Goal: Check status: Check status

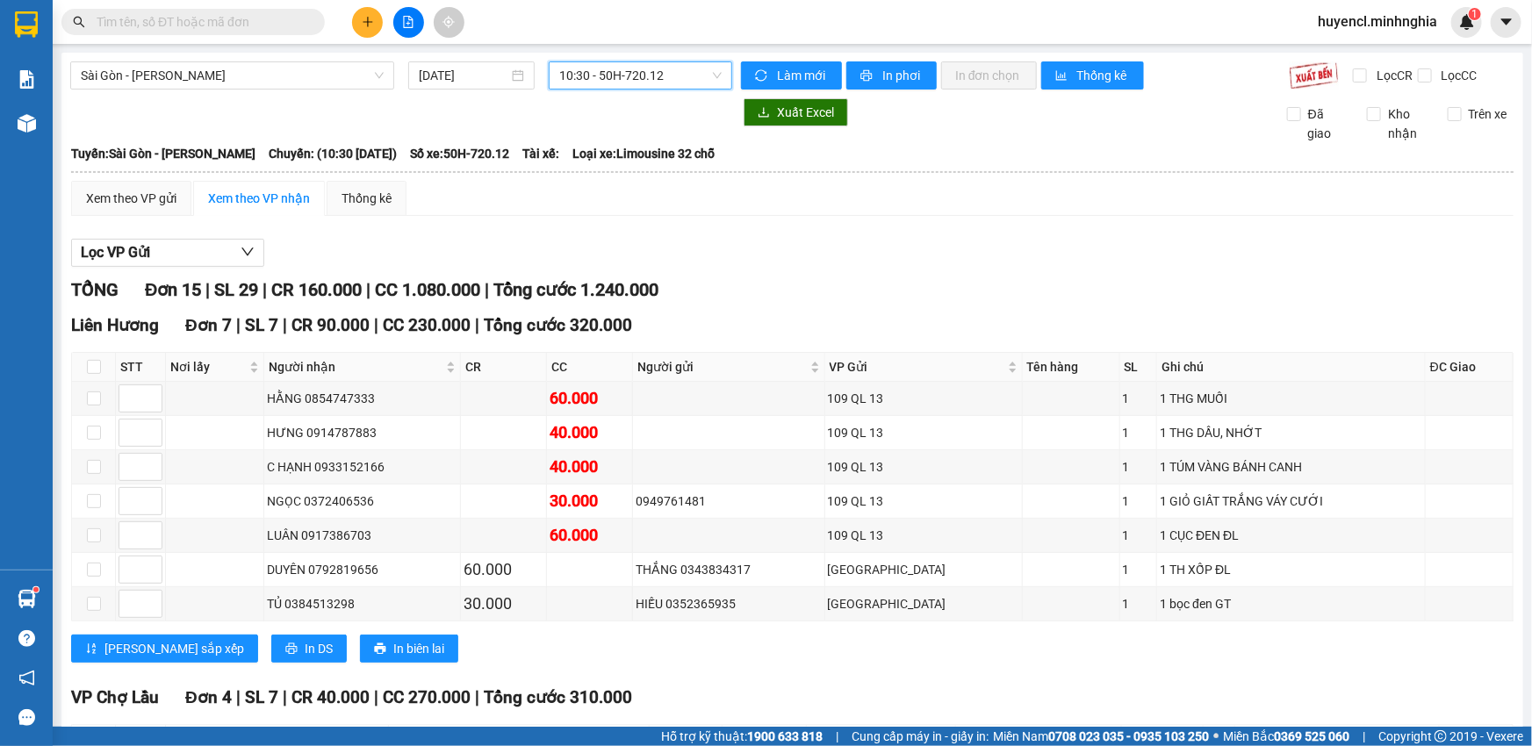
click at [622, 81] on span "10:30 - 50H-720.12" at bounding box center [640, 75] width 162 height 26
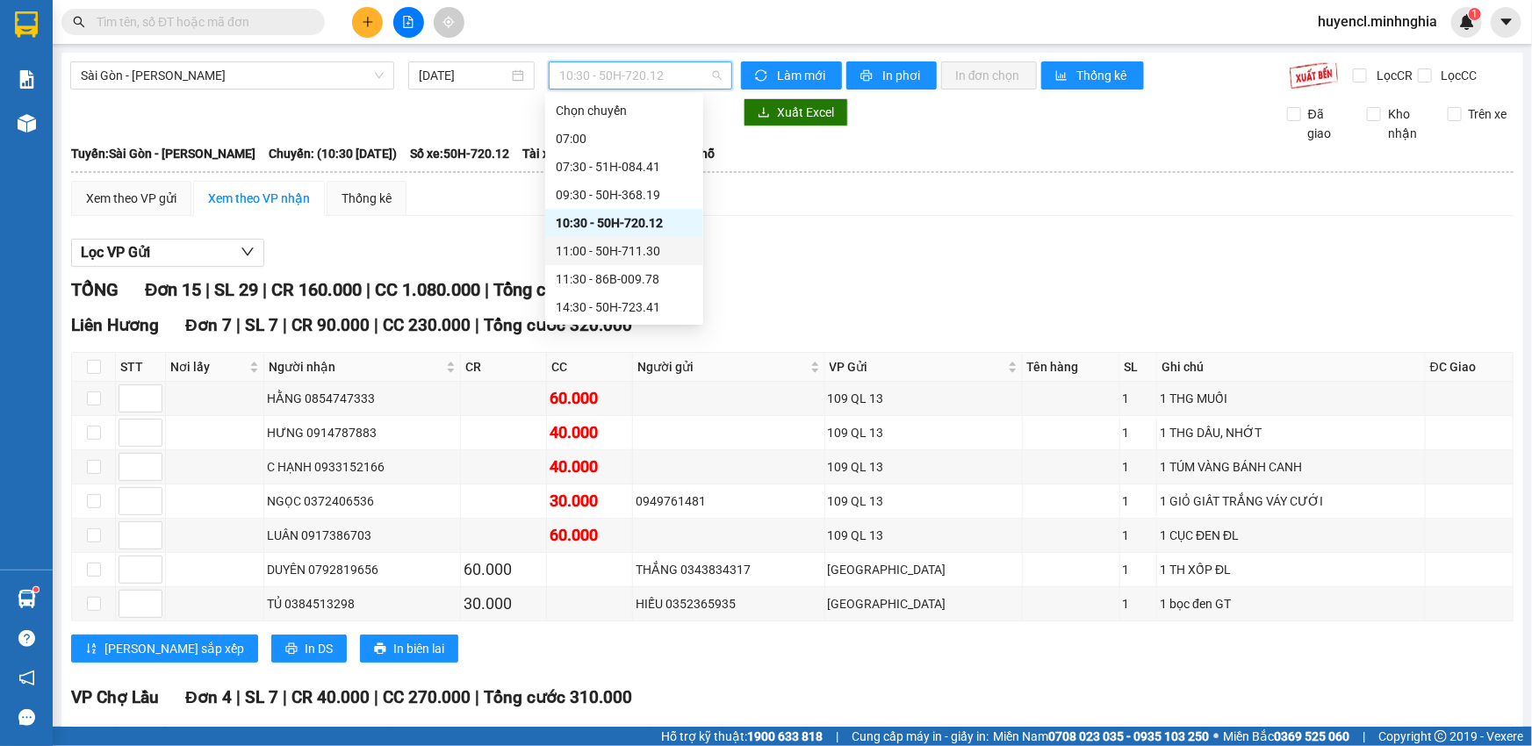
click at [664, 252] on div "11:00 - 50H-711.30" at bounding box center [624, 250] width 137 height 19
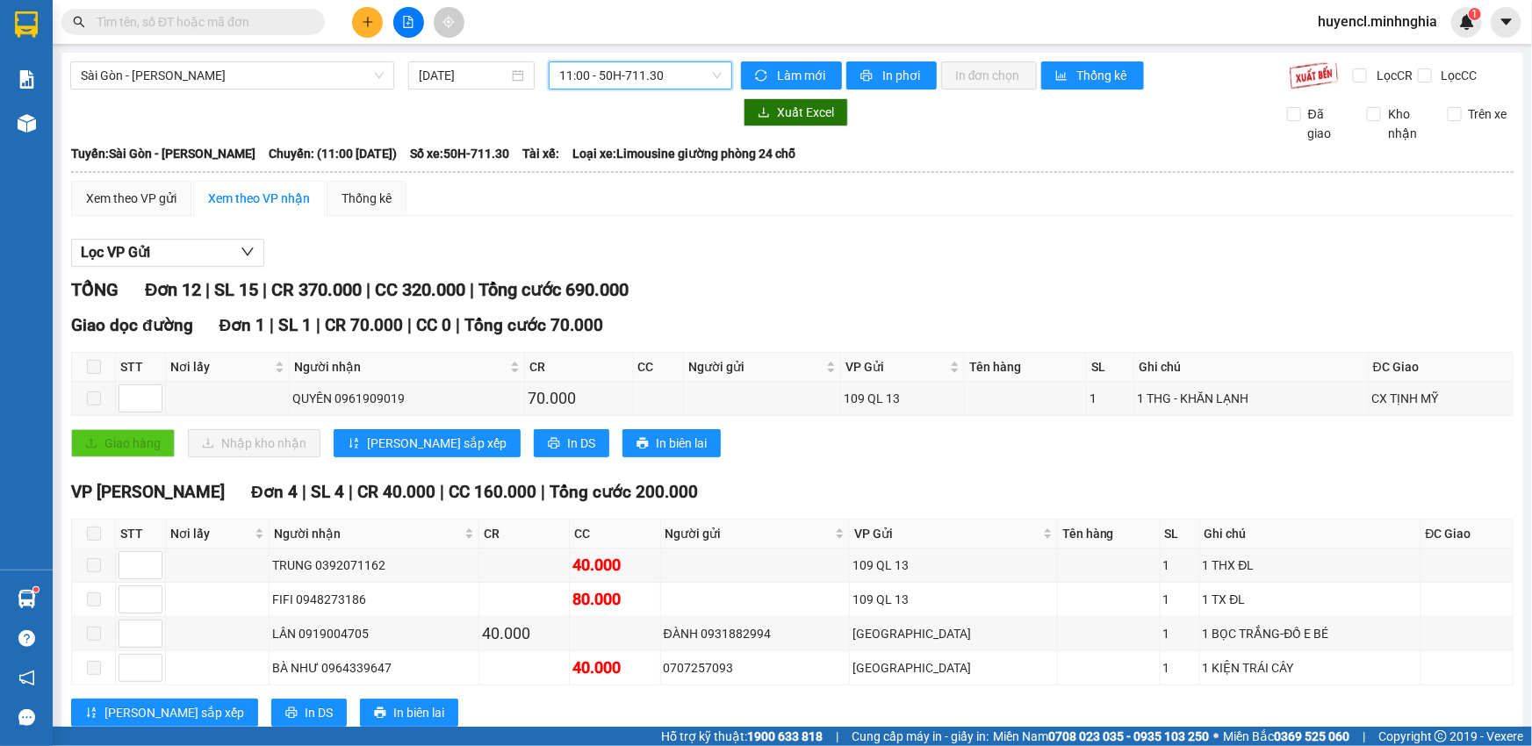
click at [608, 69] on span "11:00 - 50H-711.30" at bounding box center [640, 75] width 162 height 26
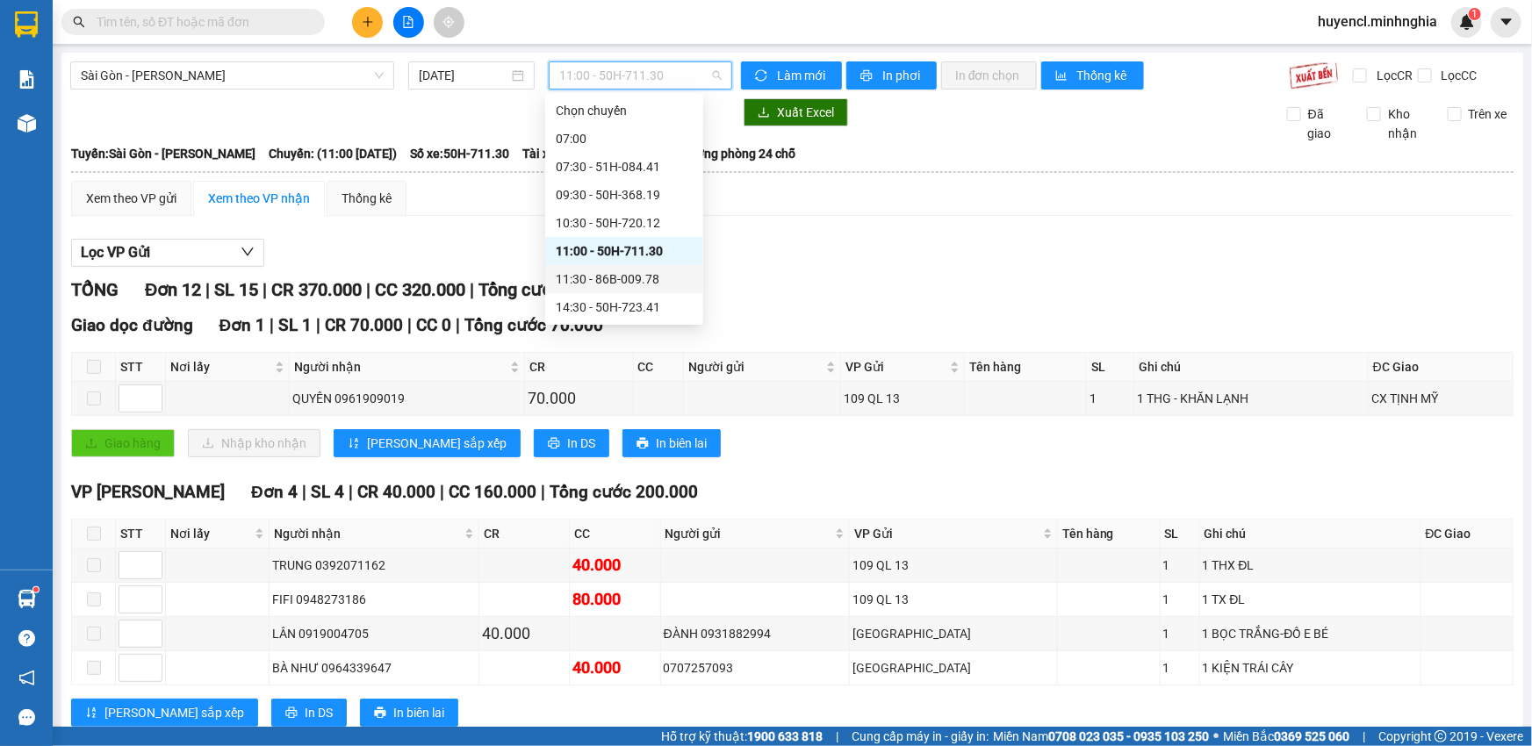
click at [639, 271] on div "11:30 - 86B-009.78" at bounding box center [624, 279] width 137 height 19
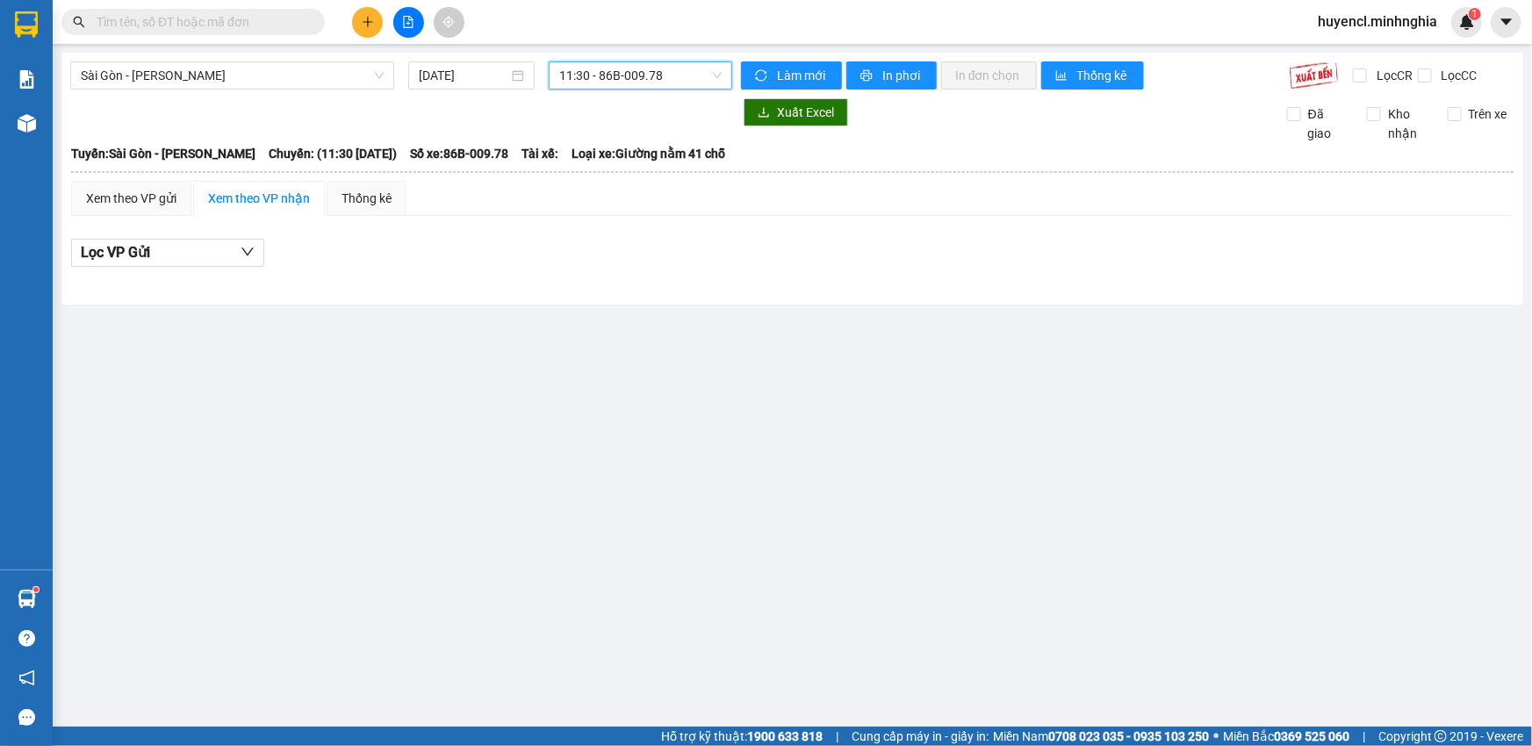
click at [632, 62] on span "11:30 - 86B-009.78" at bounding box center [640, 75] width 162 height 26
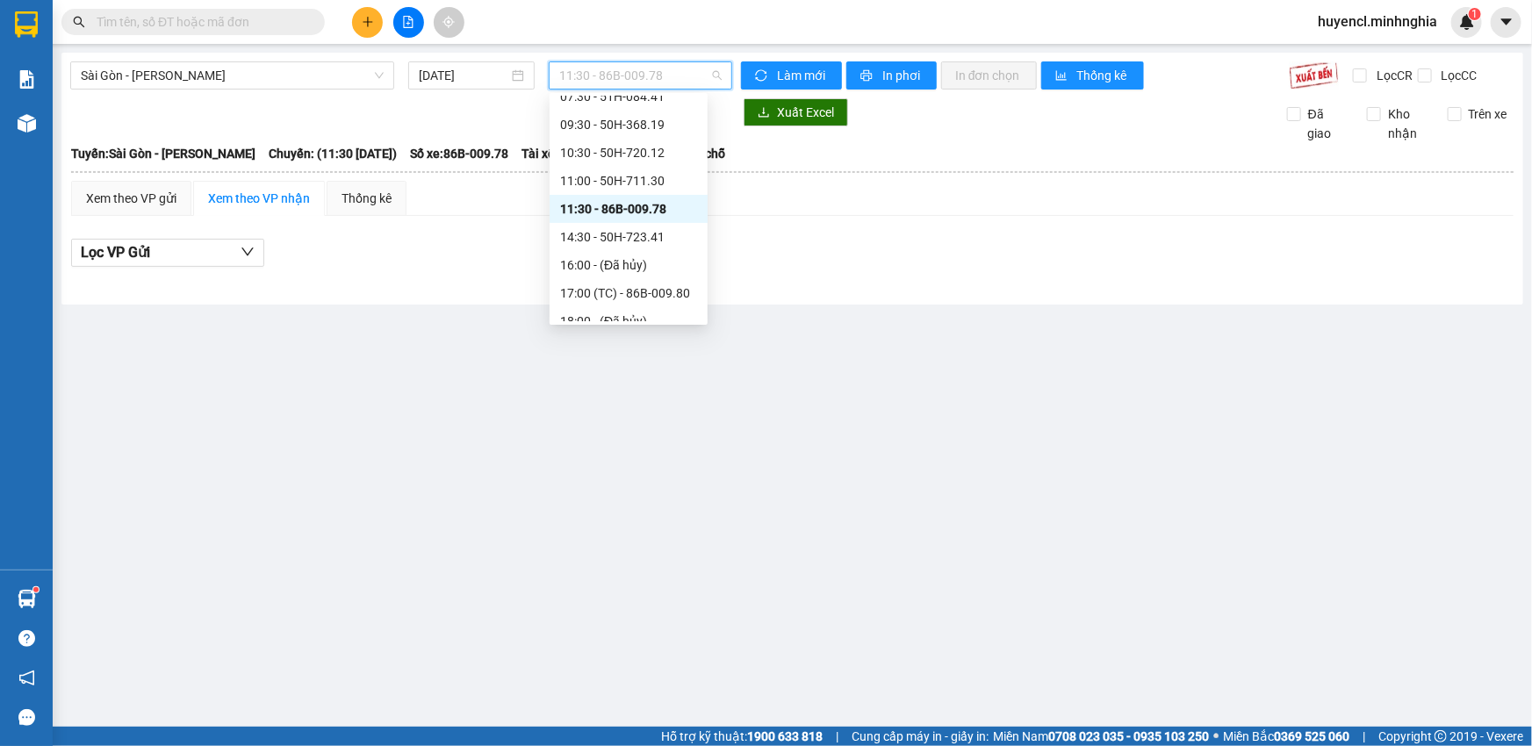
scroll to position [79, 0]
click at [673, 230] on div "14:30 - 50H-723.41" at bounding box center [628, 228] width 137 height 19
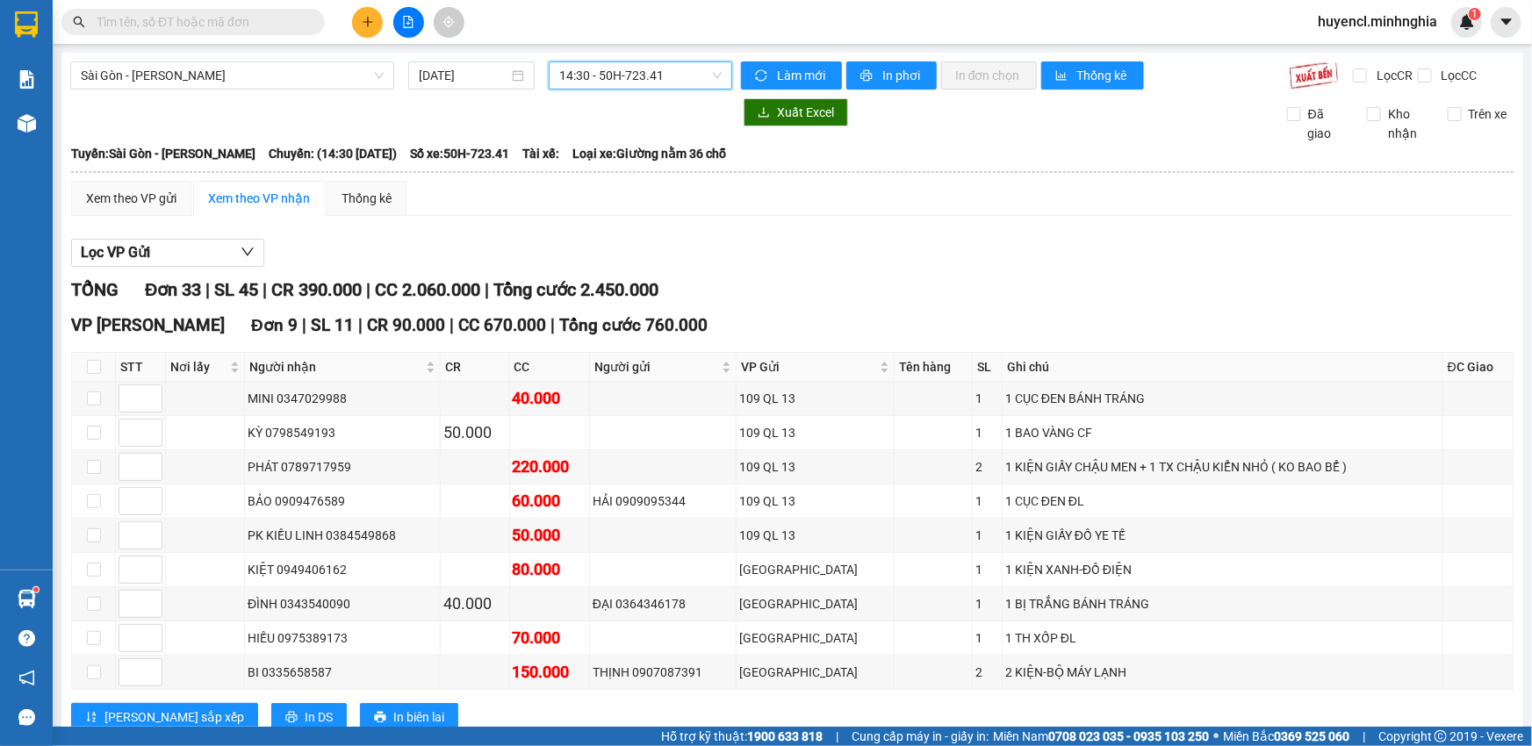
click at [633, 84] on span "14:30 - 50H-723.41" at bounding box center [640, 75] width 162 height 26
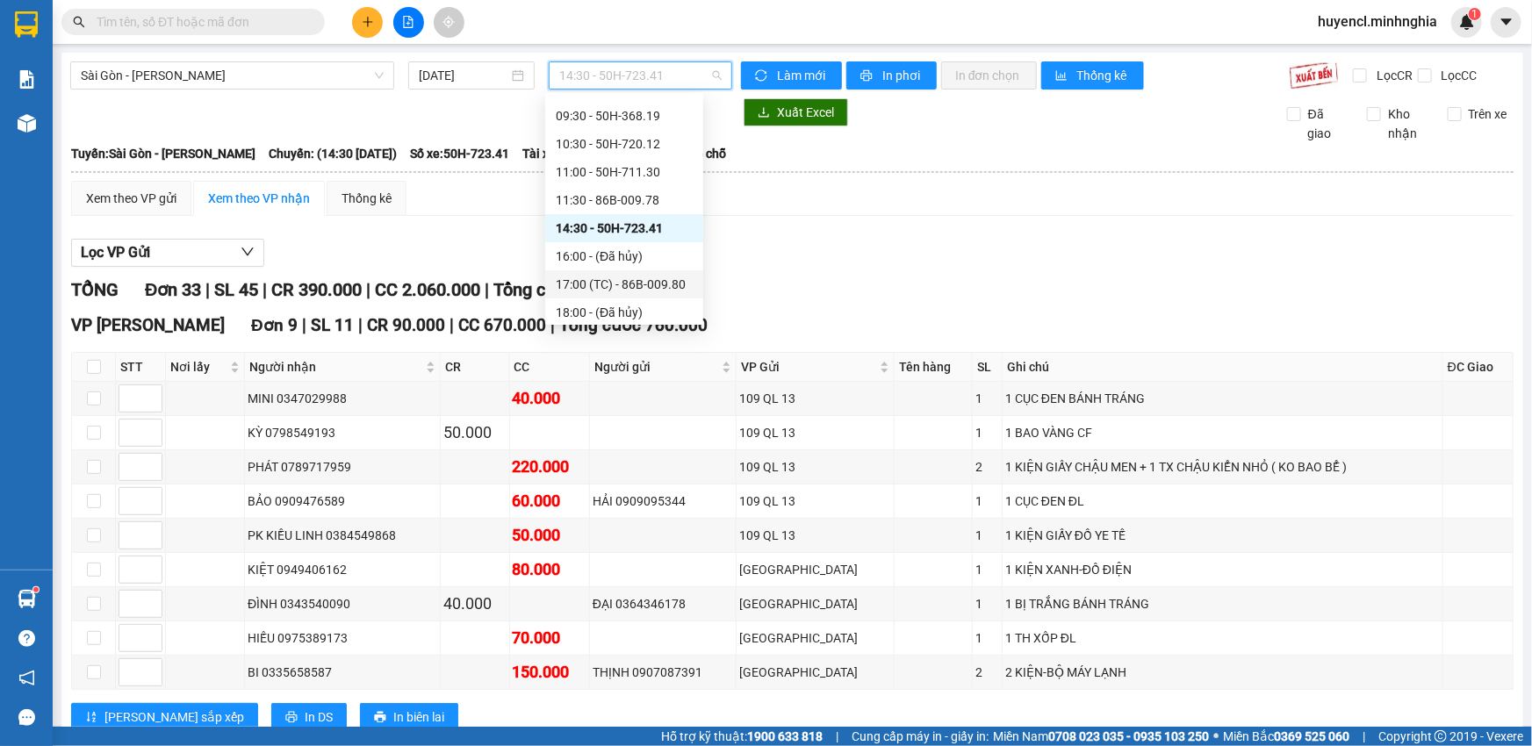
click at [650, 275] on div "17:00 (TC) - 86B-009.80" at bounding box center [624, 284] width 137 height 19
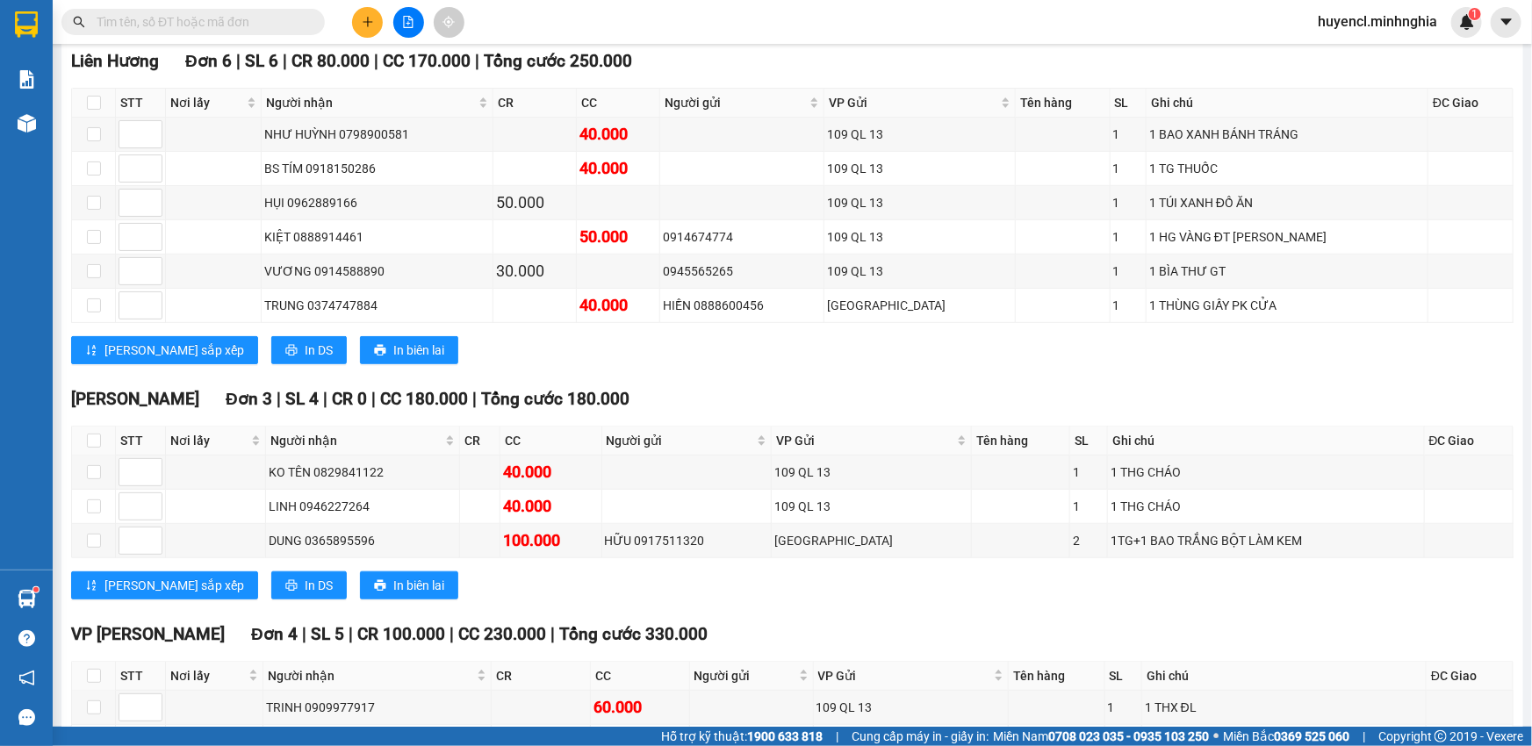
scroll to position [319, 0]
